Goal: Use online tool/utility: Utilize a website feature to perform a specific function

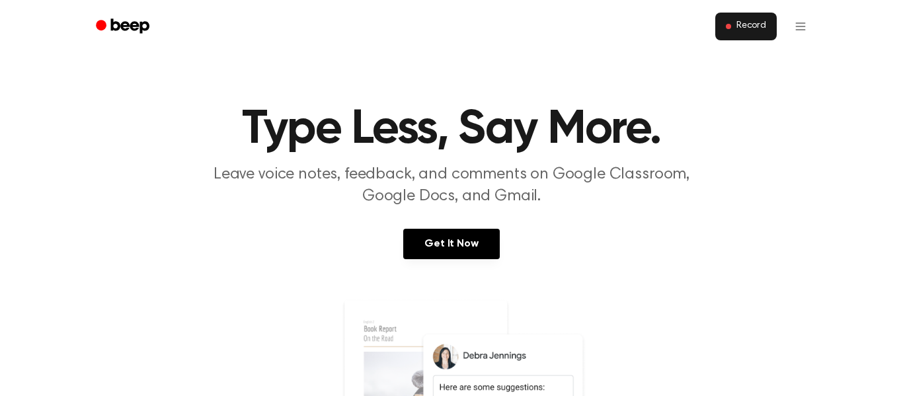
click at [726, 29] on button "Record" at bounding box center [745, 27] width 61 height 28
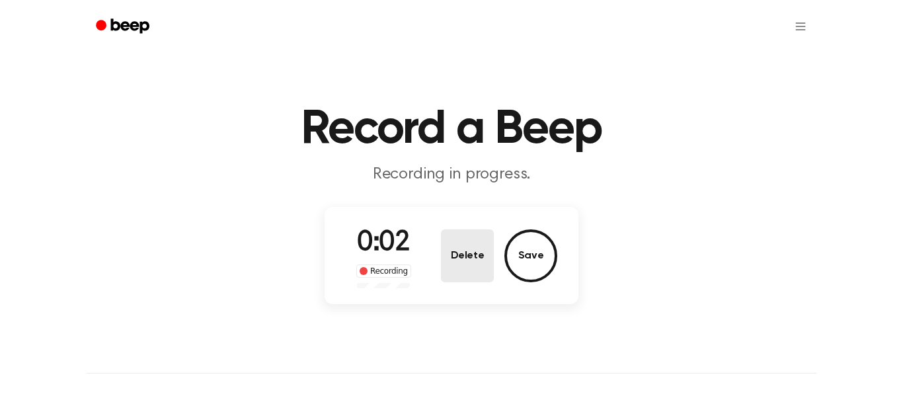
click at [471, 262] on button "Delete" at bounding box center [467, 255] width 53 height 53
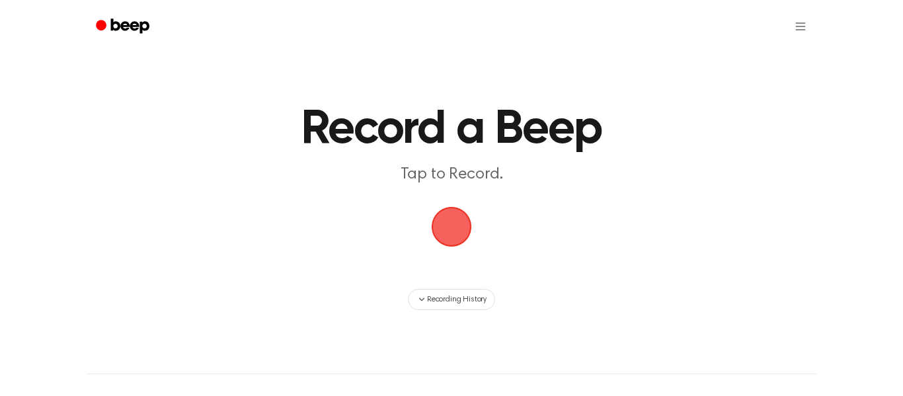
click at [449, 238] on span "button" at bounding box center [451, 226] width 37 height 37
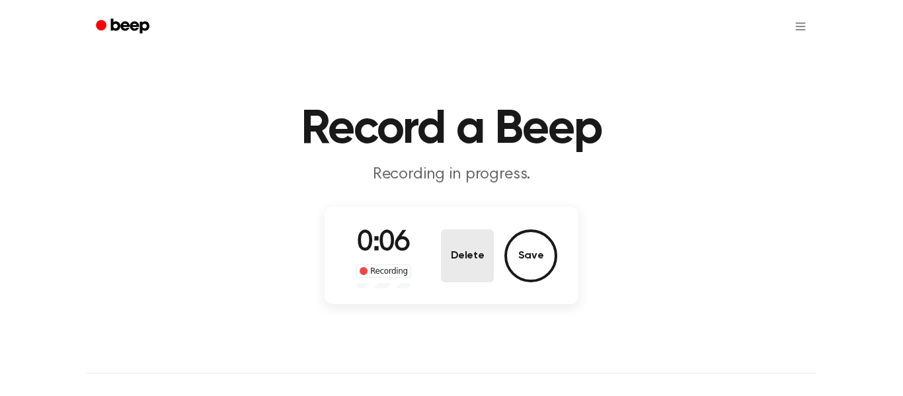
click at [465, 263] on button "Delete" at bounding box center [467, 255] width 53 height 53
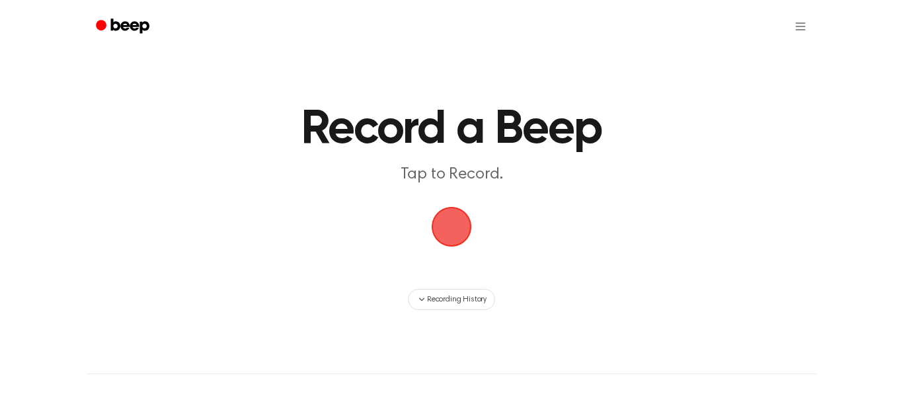
click at [466, 223] on span "button" at bounding box center [451, 226] width 37 height 37
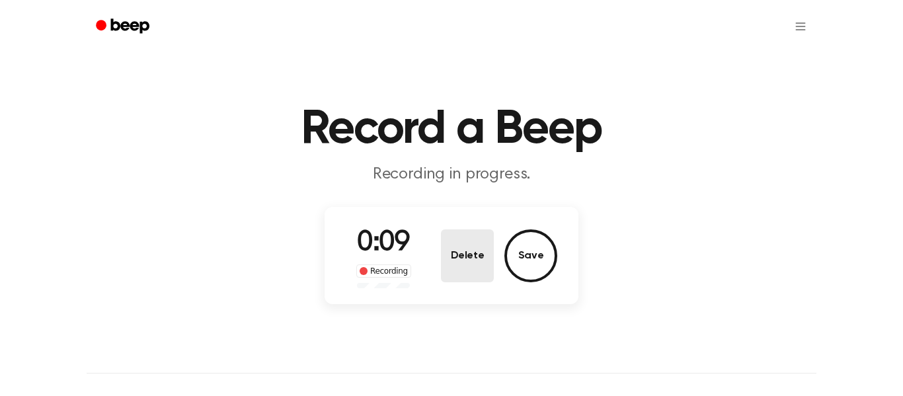
click at [473, 245] on button "Delete" at bounding box center [467, 255] width 53 height 53
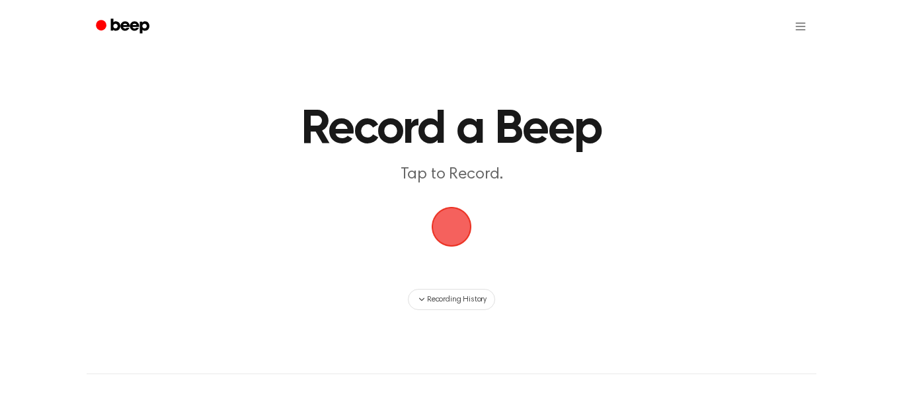
click at [452, 234] on span "button" at bounding box center [451, 226] width 37 height 37
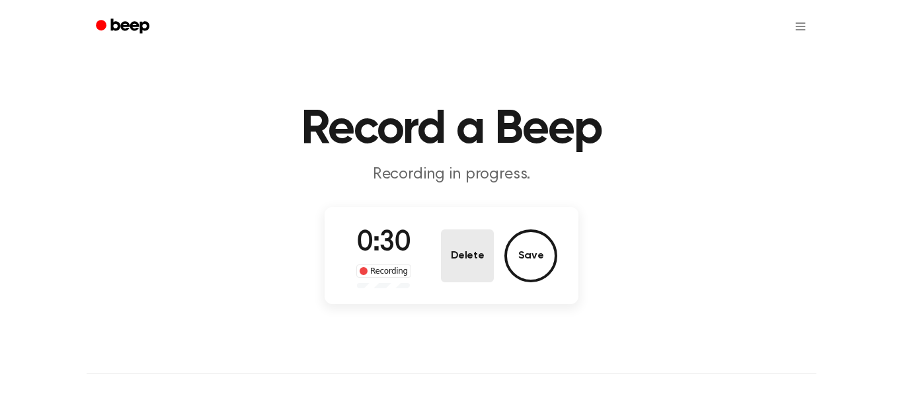
click at [459, 264] on button "Delete" at bounding box center [467, 255] width 53 height 53
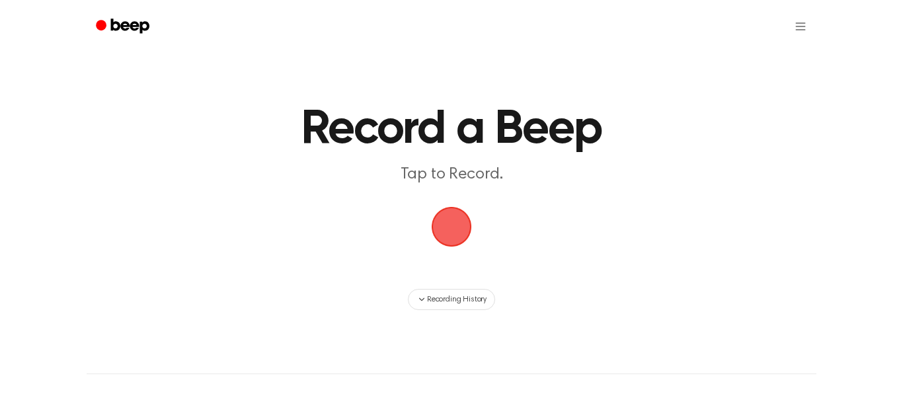
click at [445, 233] on span "button" at bounding box center [451, 226] width 37 height 37
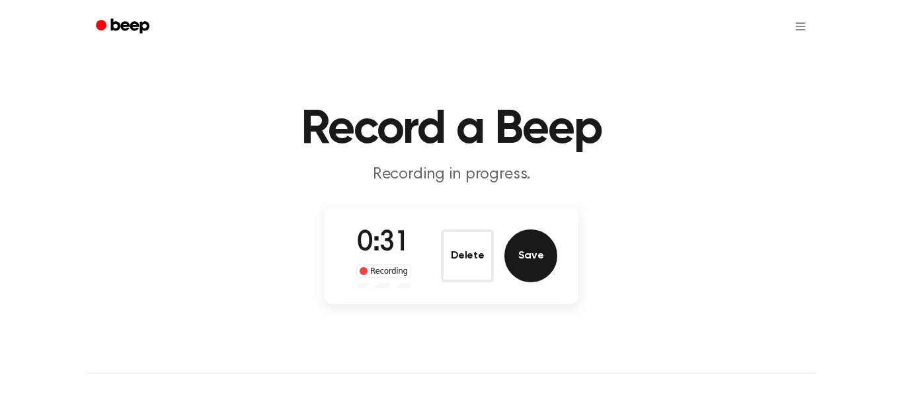
click at [527, 266] on button "Save" at bounding box center [531, 255] width 53 height 53
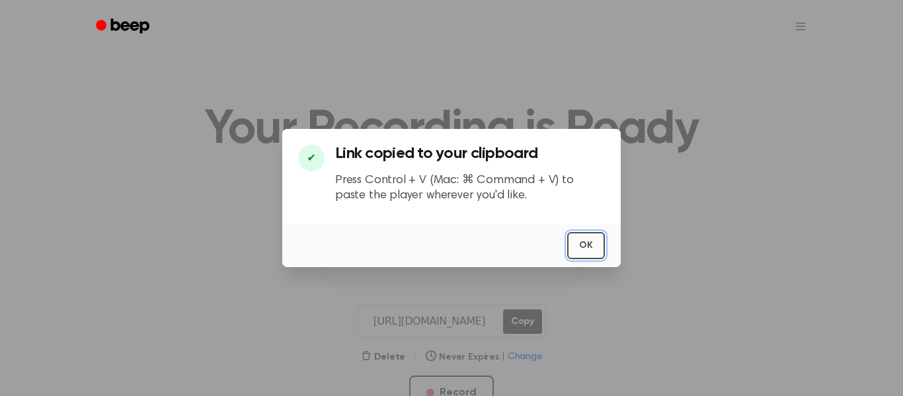
click at [583, 245] on button "OK" at bounding box center [586, 245] width 38 height 27
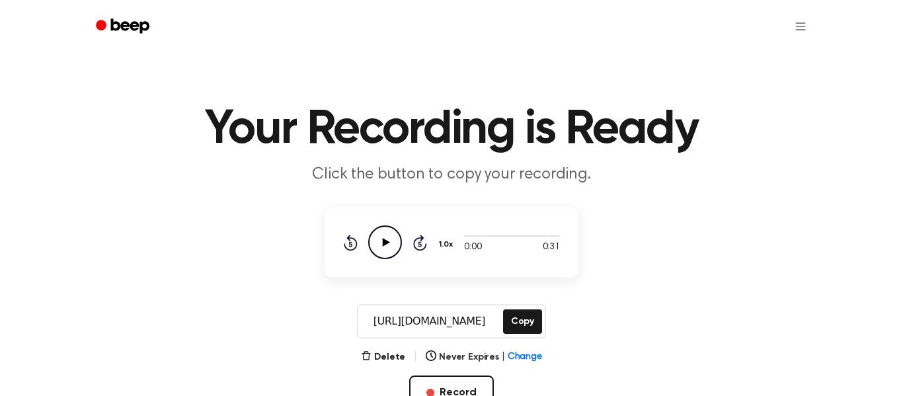
click at [387, 240] on icon "Play Audio" at bounding box center [385, 242] width 34 height 34
click at [381, 248] on icon "Pause Audio" at bounding box center [385, 242] width 34 height 34
click at [382, 248] on icon "Play Audio" at bounding box center [385, 242] width 34 height 34
click at [418, 243] on icon "Skip 5 seconds" at bounding box center [420, 242] width 15 height 17
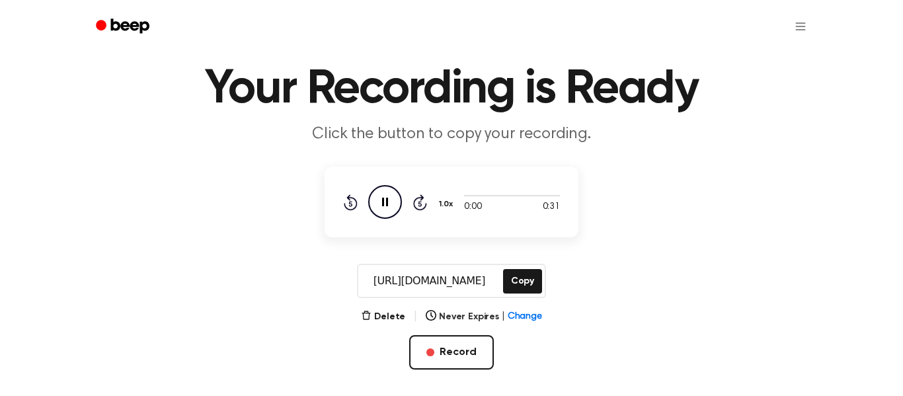
scroll to position [41, 0]
click at [527, 276] on button "Copy" at bounding box center [522, 280] width 39 height 24
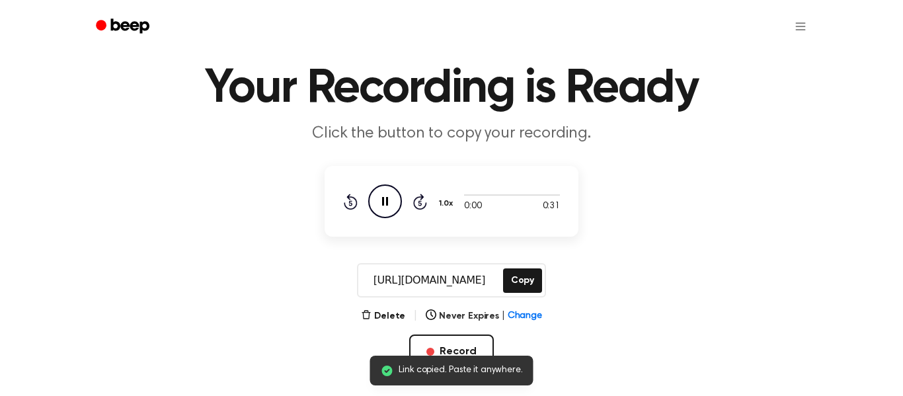
click at [390, 197] on icon "Pause Audio" at bounding box center [385, 201] width 34 height 34
click at [390, 197] on icon "Play Audio" at bounding box center [385, 201] width 34 height 34
click at [390, 198] on icon "Pause Audio" at bounding box center [385, 201] width 34 height 34
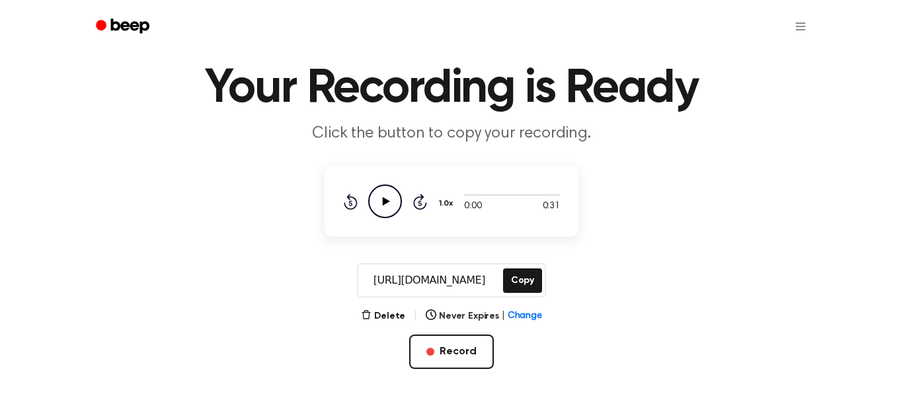
click at [390, 198] on icon "Play Audio" at bounding box center [385, 201] width 34 height 34
click at [477, 198] on div at bounding box center [512, 194] width 96 height 11
drag, startPoint x: 477, startPoint y: 198, endPoint x: 515, endPoint y: 198, distance: 37.7
click at [515, 198] on div at bounding box center [512, 194] width 96 height 11
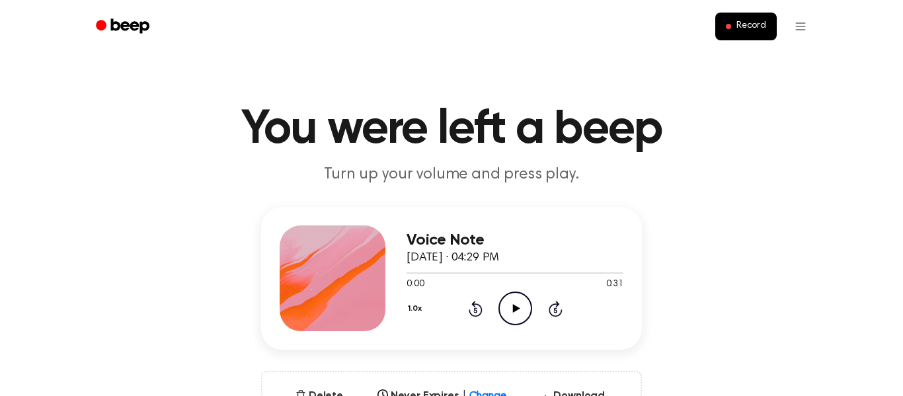
click at [503, 308] on icon "Play Audio" at bounding box center [516, 309] width 34 height 34
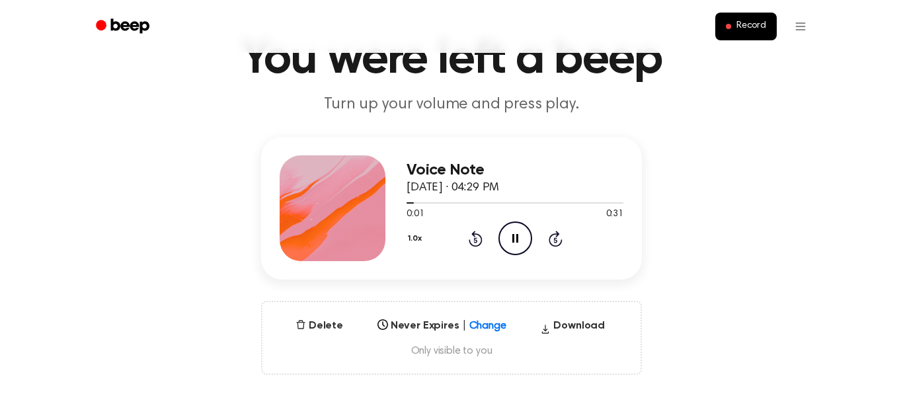
scroll to position [71, 0]
